Goal: Task Accomplishment & Management: Use online tool/utility

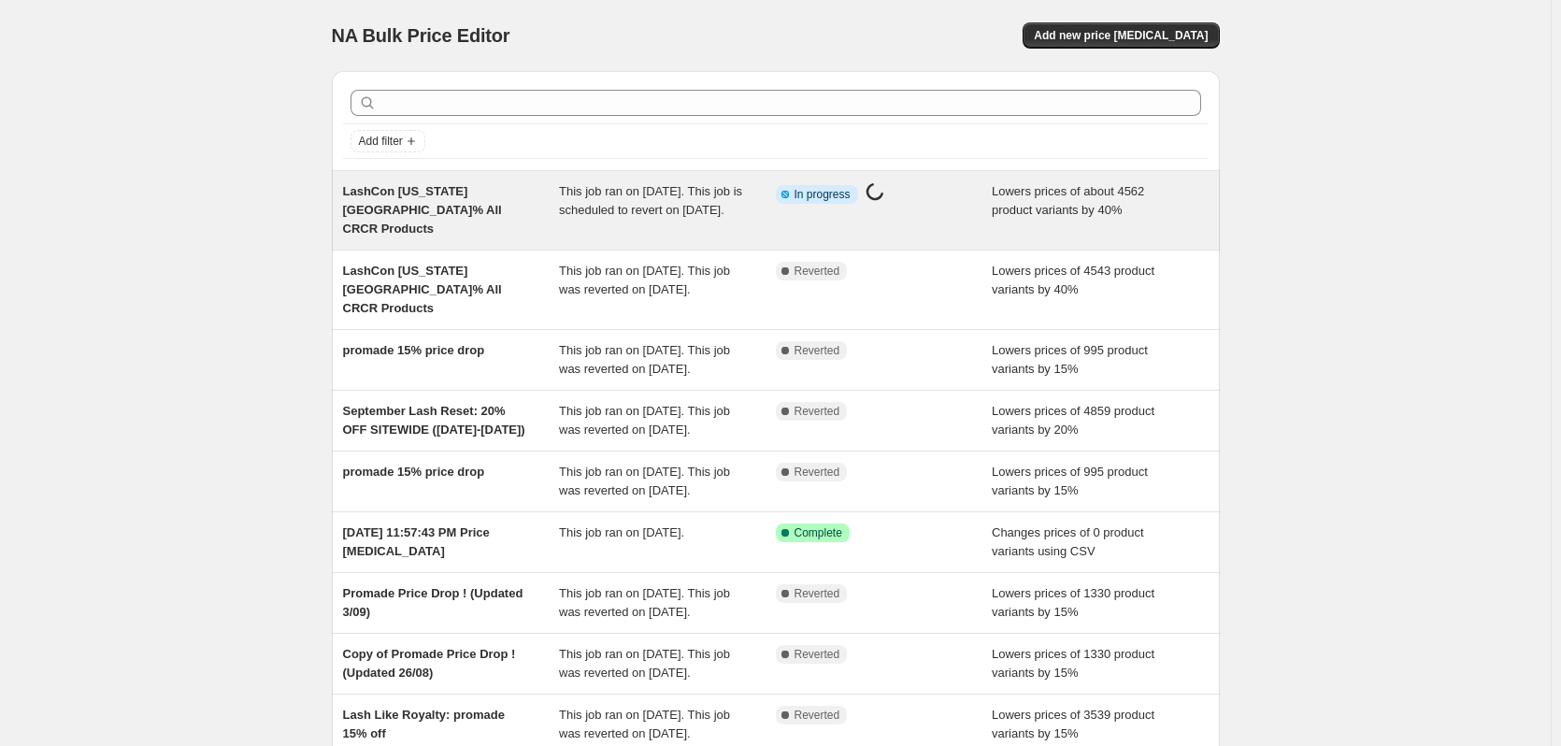
click at [734, 219] on div "This job ran on [DATE]. This job is scheduled to revert on [DATE]." at bounding box center [667, 210] width 217 height 56
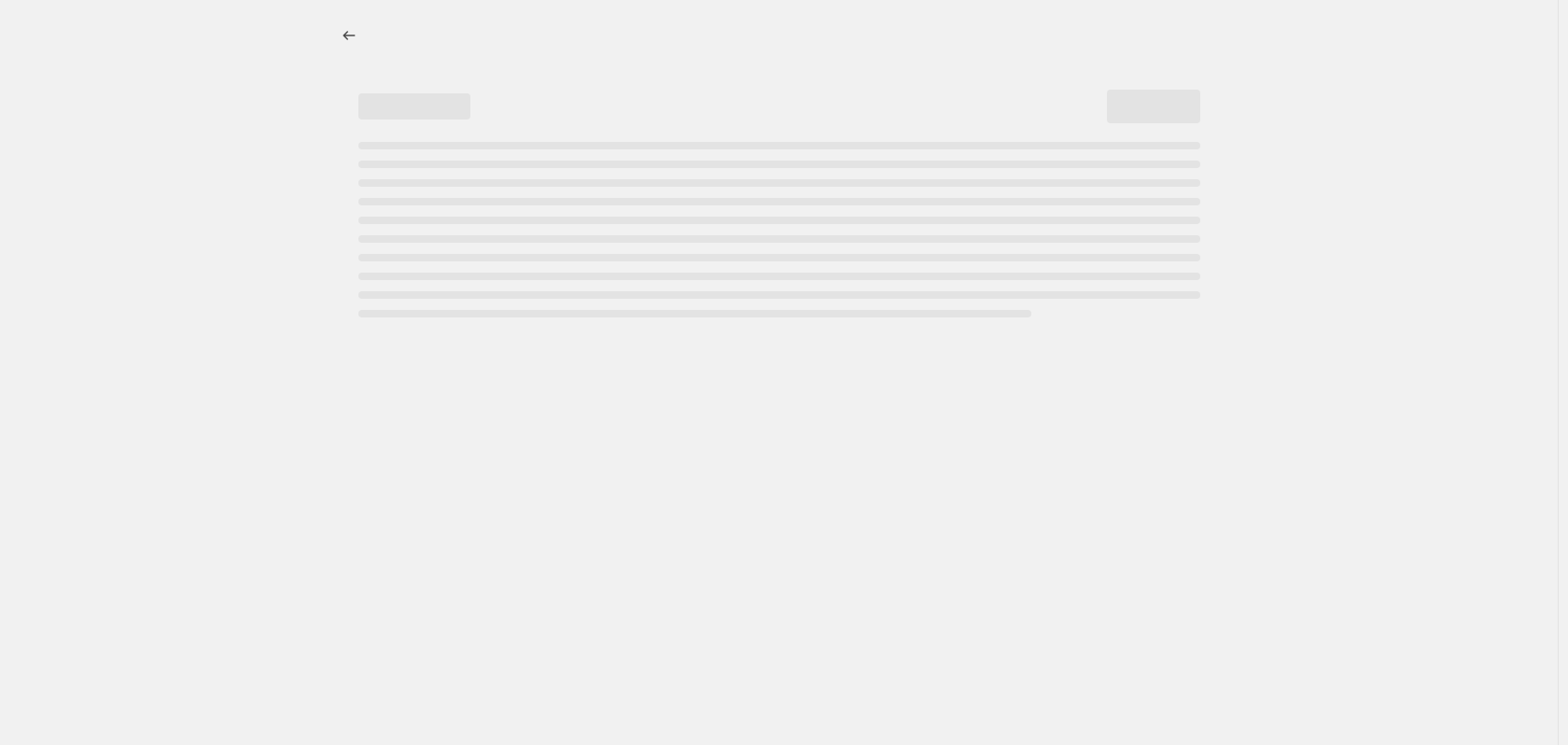
select select "percentage"
select select "not_equal"
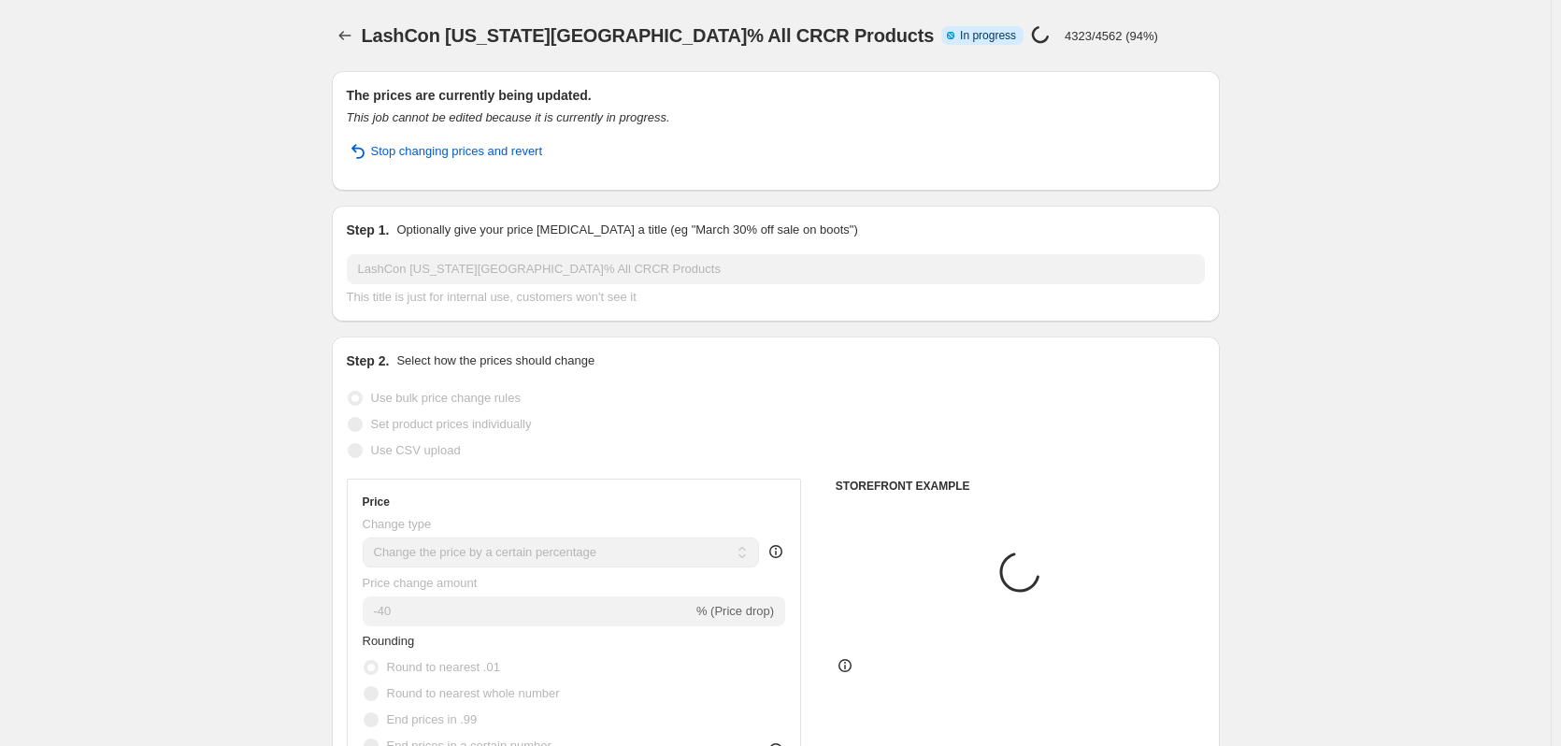
select select "collection"
select select "product_type"
